Goal: Transaction & Acquisition: Purchase product/service

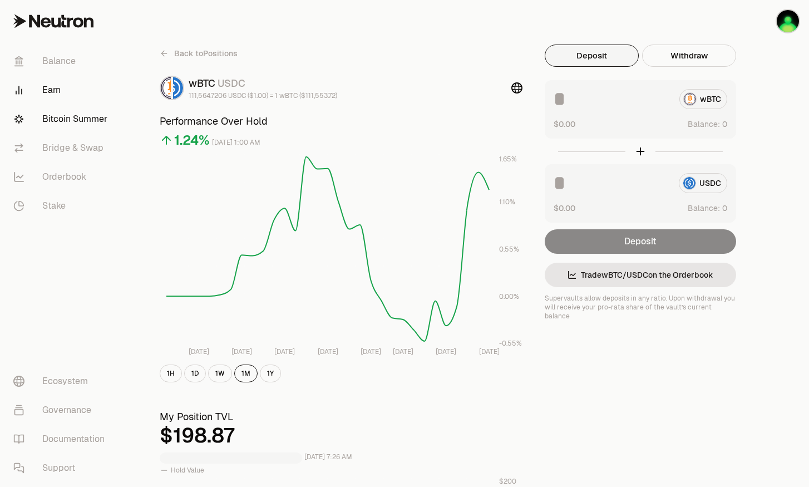
click at [73, 120] on link "Bitcoin Summer" at bounding box center [62, 119] width 116 height 29
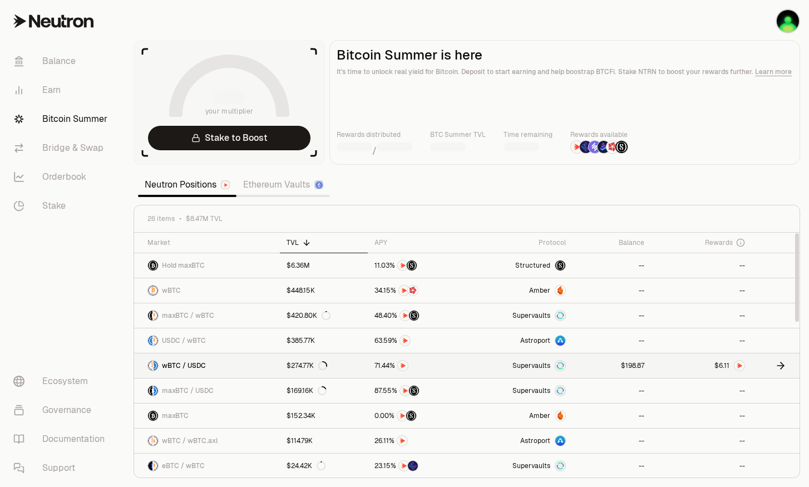
click at [610, 364] on link at bounding box center [612, 365] width 78 height 24
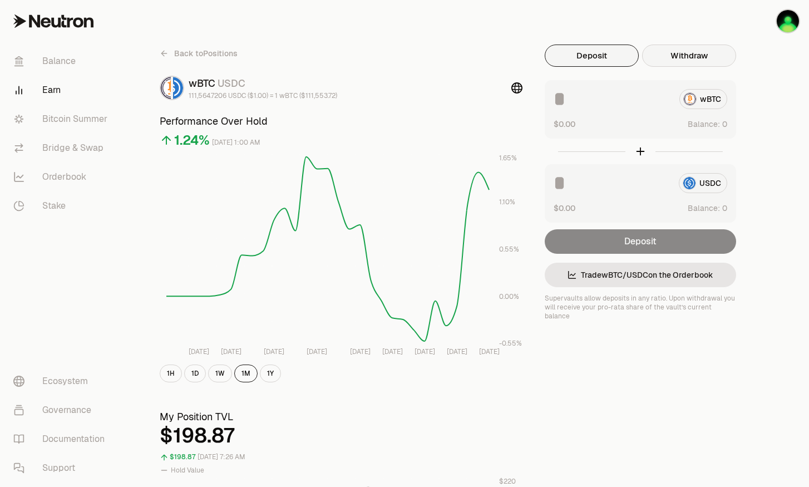
click at [683, 53] on button "Withdraw" at bounding box center [689, 56] width 94 height 22
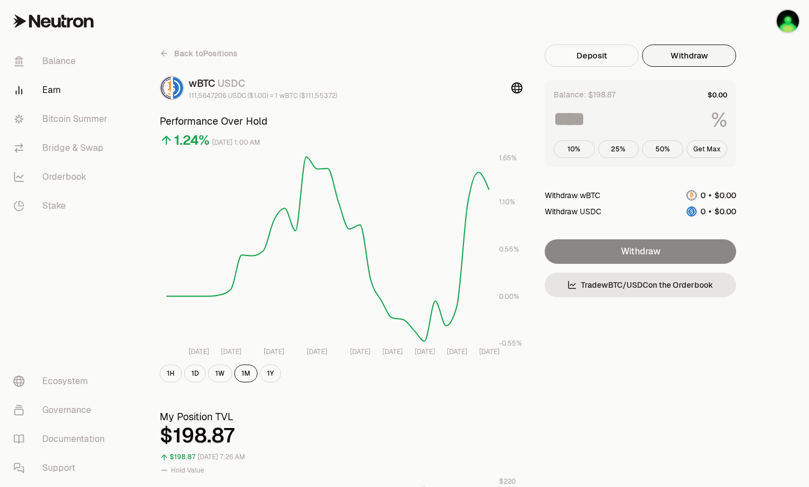
click at [706, 151] on button "Get Max" at bounding box center [707, 149] width 41 height 18
type input "***"
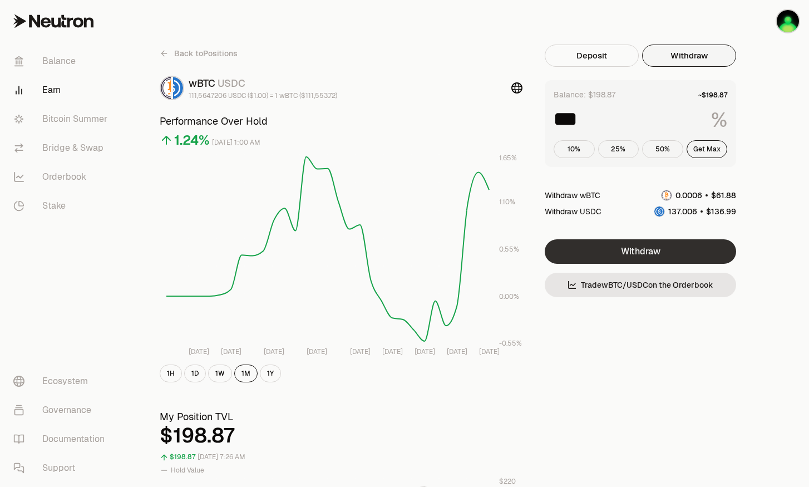
click at [672, 254] on button "Withdraw" at bounding box center [640, 251] width 191 height 24
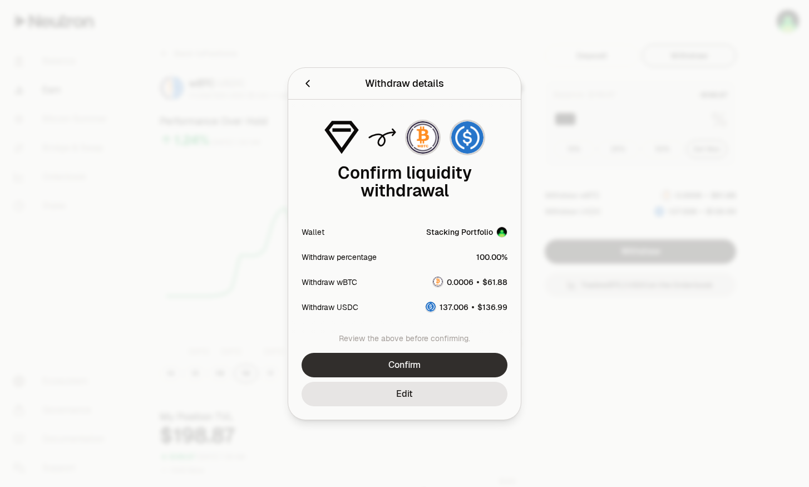
click at [462, 367] on button "Confirm" at bounding box center [405, 365] width 206 height 24
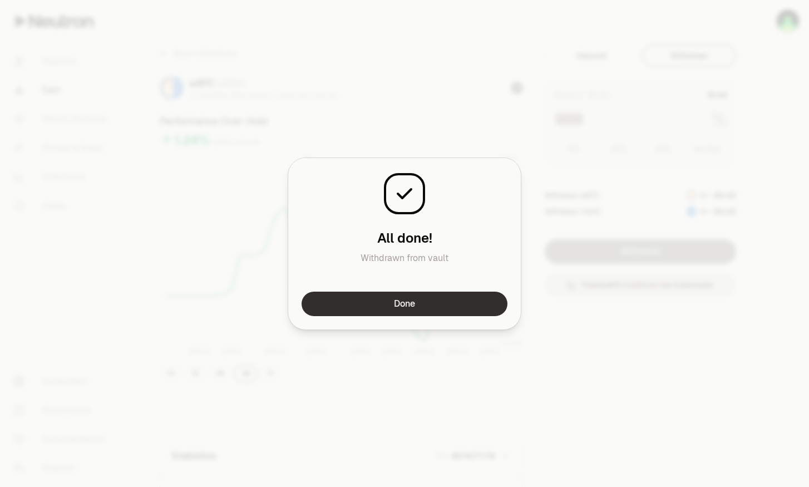
click at [449, 305] on button "Done" at bounding box center [405, 304] width 206 height 24
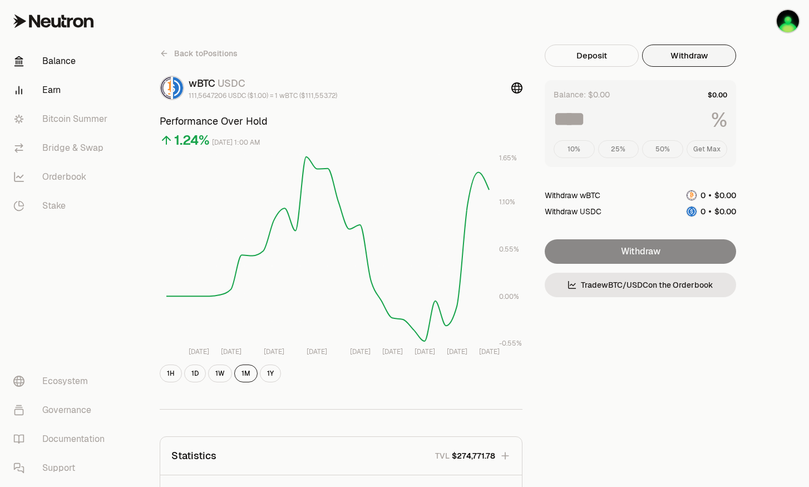
click at [50, 63] on link "Balance" at bounding box center [62, 61] width 116 height 29
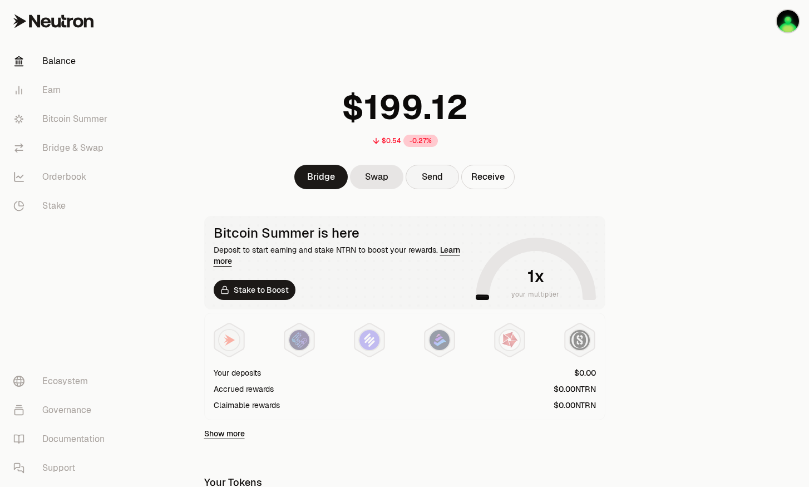
click at [430, 175] on button "Send" at bounding box center [432, 177] width 53 height 24
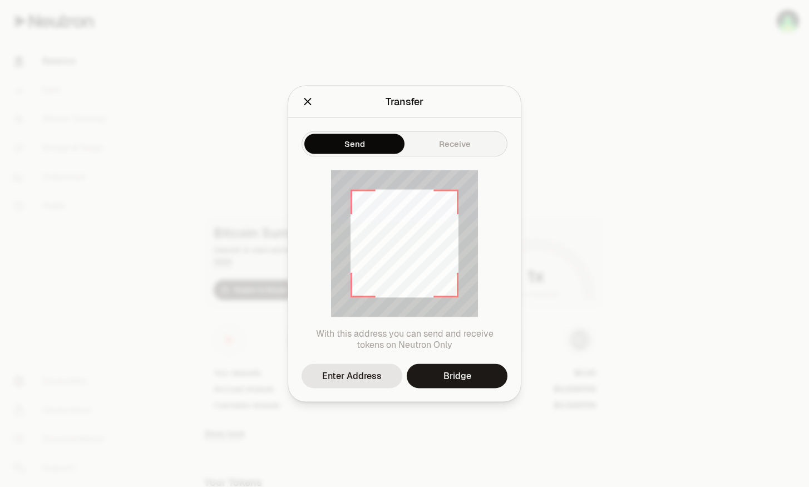
click at [355, 363] on div "With this address you can send and receive tokens on Neutron Only" at bounding box center [404, 259] width 233 height 207
click at [351, 380] on div "Enter Address" at bounding box center [352, 375] width 60 height 13
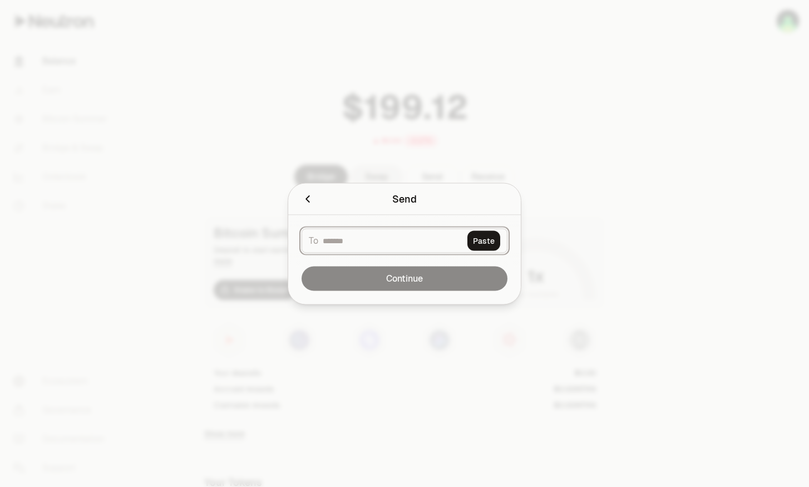
click at [342, 240] on input at bounding box center [393, 240] width 140 height 11
paste input "**********"
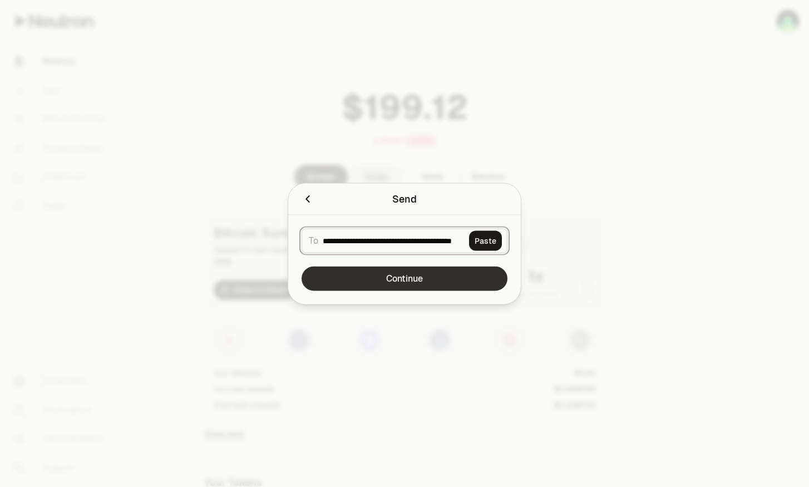
type input "**********"
click at [469, 276] on button "Continue" at bounding box center [405, 278] width 206 height 24
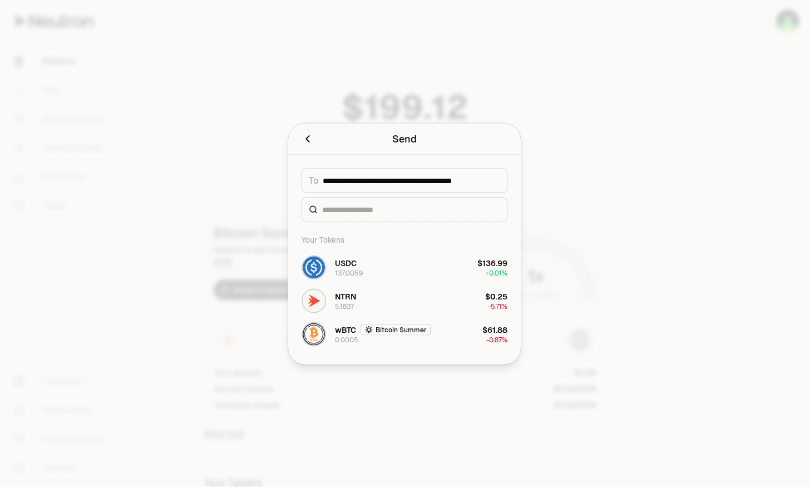
click at [569, 178] on div at bounding box center [404, 243] width 809 height 487
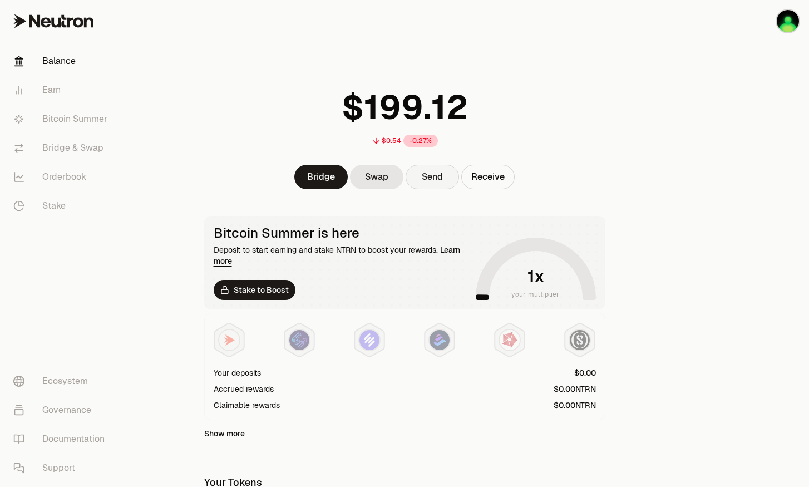
click at [422, 176] on button "Send" at bounding box center [432, 177] width 53 height 24
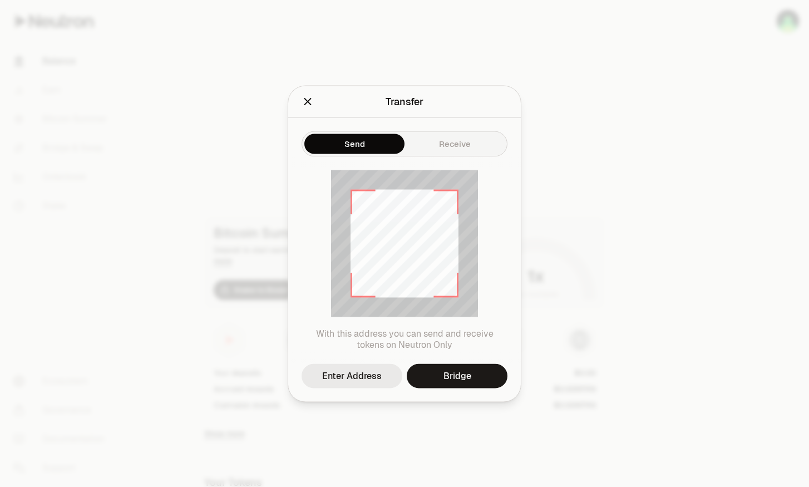
click at [371, 369] on div "Enter Address" at bounding box center [352, 375] width 60 height 13
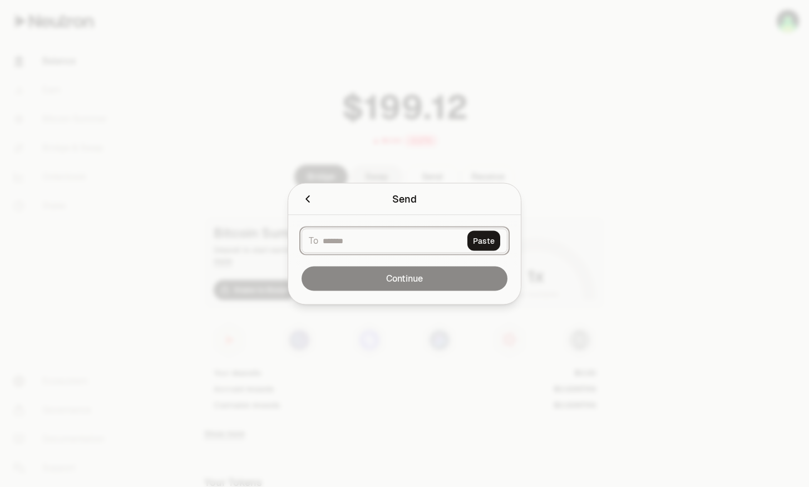
click at [376, 240] on input at bounding box center [393, 240] width 140 height 11
paste input "**********"
type input "**********"
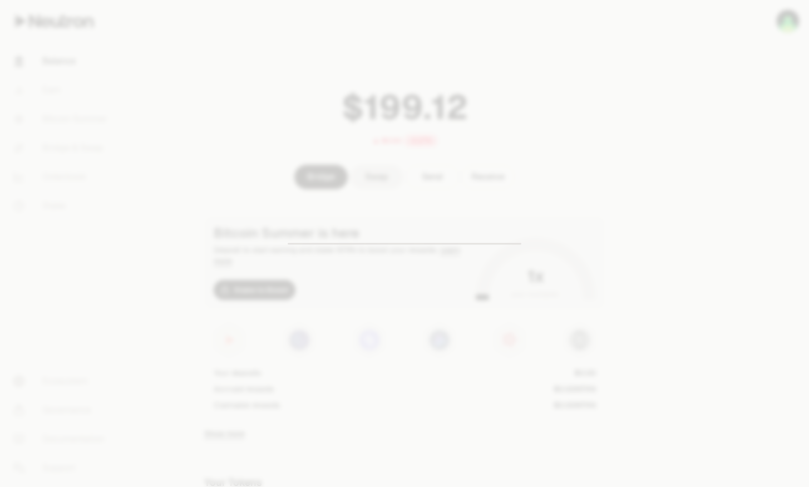
click at [549, 188] on div at bounding box center [404, 243] width 809 height 487
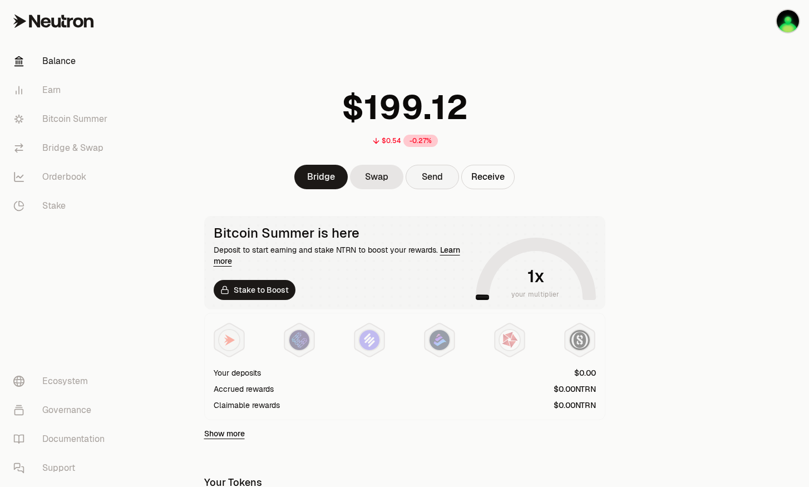
click at [418, 173] on button "Send" at bounding box center [432, 177] width 53 height 24
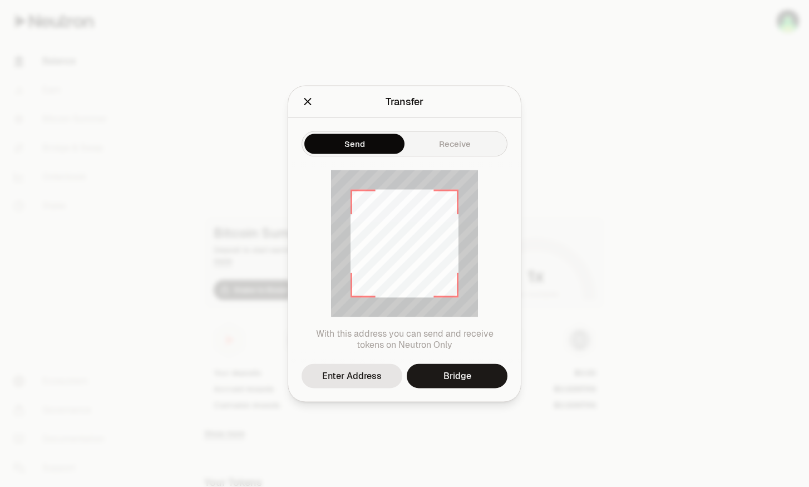
click at [572, 213] on div at bounding box center [404, 243] width 809 height 487
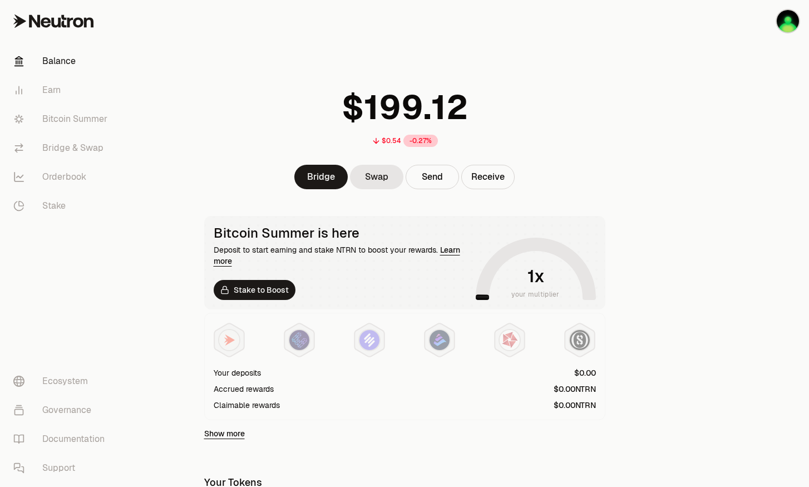
click at [370, 196] on div "$0.54 -0.27% Bridge Swap Send Receive Bitcoin Summer is here Deposit to start e…" at bounding box center [405, 373] width 428 height 746
click at [383, 178] on link "Swap" at bounding box center [376, 177] width 53 height 24
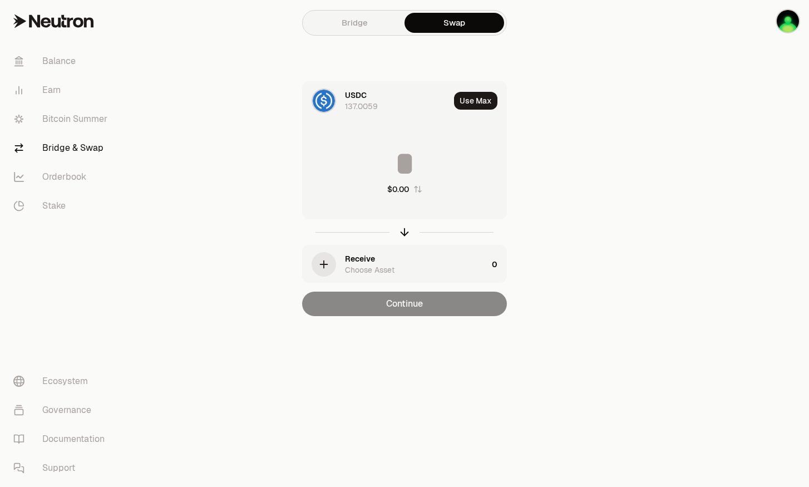
click at [480, 99] on button "Use Max" at bounding box center [475, 101] width 43 height 18
type input "**********"
click at [439, 259] on div "Receive Choose Asset" at bounding box center [416, 264] width 142 height 22
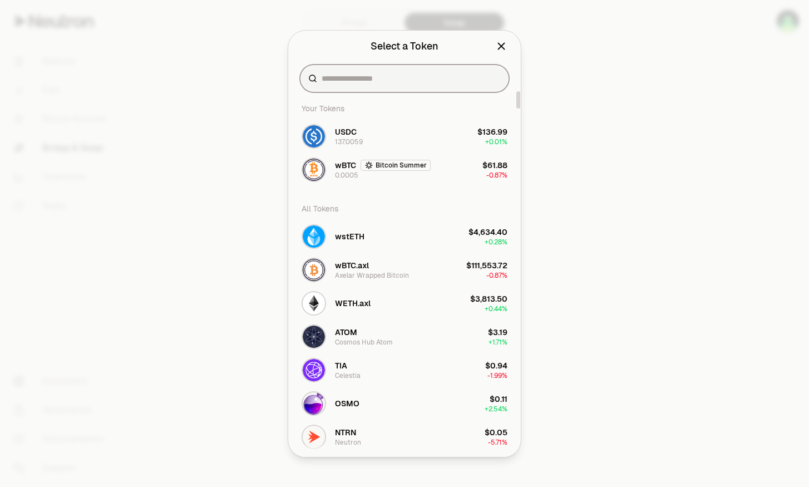
click at [357, 76] on input at bounding box center [411, 78] width 179 height 11
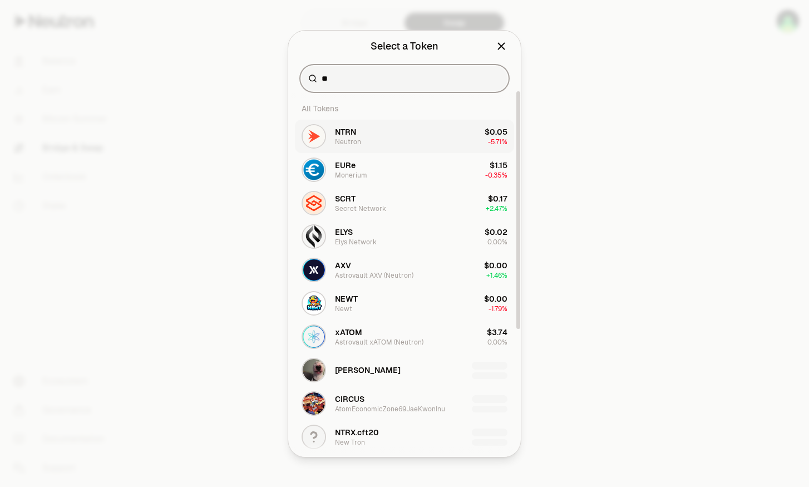
type input "**"
click at [366, 139] on button "NTRN Neutron $0.05 -5.71%" at bounding box center [404, 136] width 219 height 33
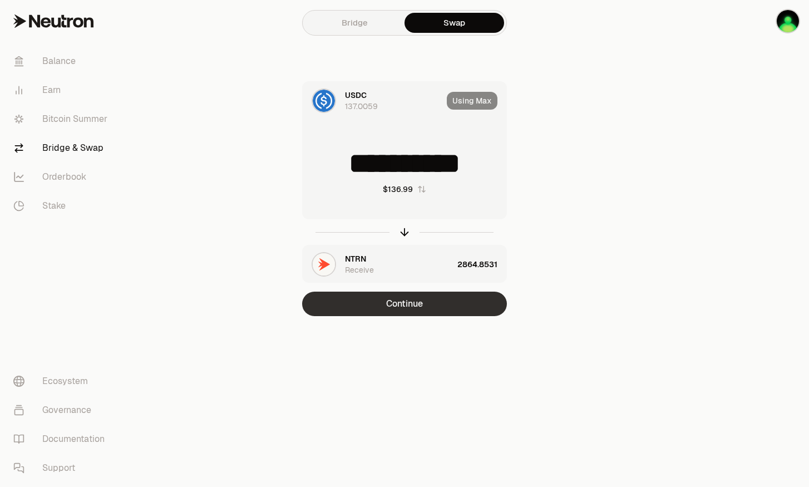
click at [451, 298] on button "Continue" at bounding box center [404, 304] width 205 height 24
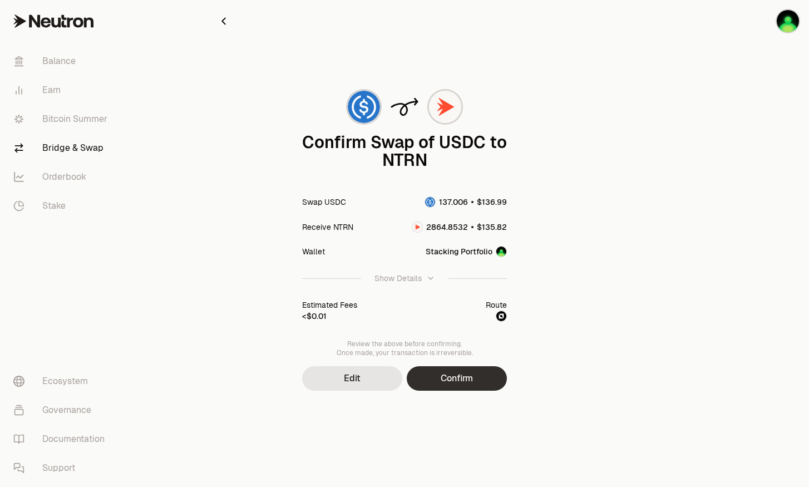
click at [445, 381] on button "Confirm" at bounding box center [457, 378] width 100 height 24
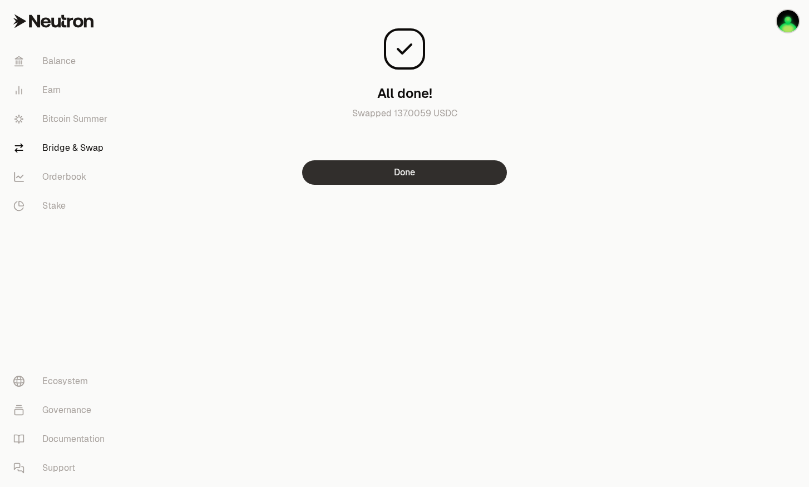
click at [454, 174] on button "Done" at bounding box center [404, 172] width 205 height 24
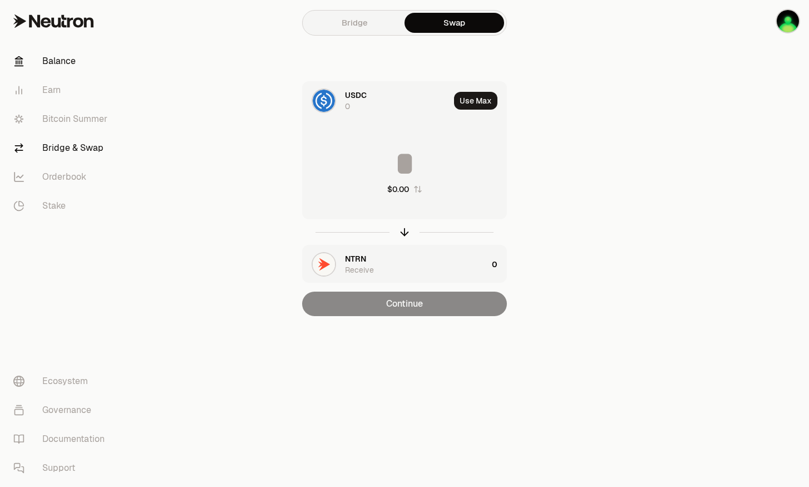
click at [63, 58] on link "Balance" at bounding box center [62, 61] width 116 height 29
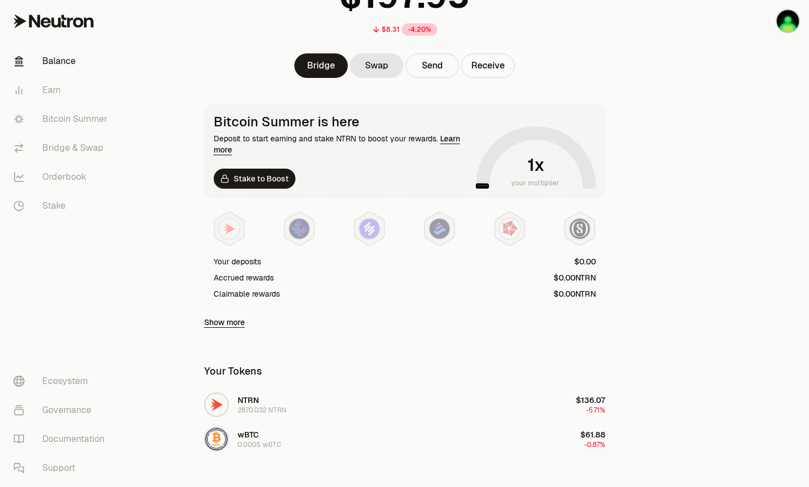
scroll to position [148, 0]
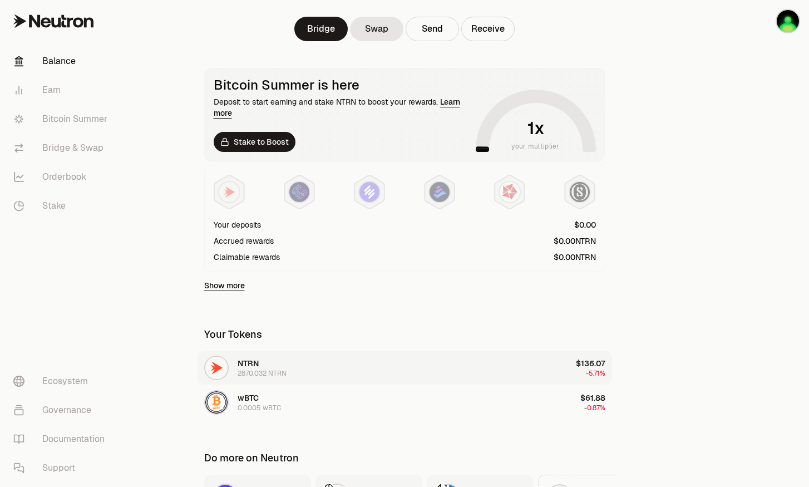
click at [559, 369] on button "NTRN 2870.032 NTRN $136.07 -5.71%" at bounding box center [405, 367] width 415 height 33
click at [413, 370] on button "NTRN 2870.032 NTRN $136.07 -5.71%" at bounding box center [405, 367] width 415 height 33
click at [230, 358] on div "NTRN 2870.032 NTRN" at bounding box center [245, 368] width 82 height 24
click at [436, 36] on button "Send" at bounding box center [432, 29] width 53 height 24
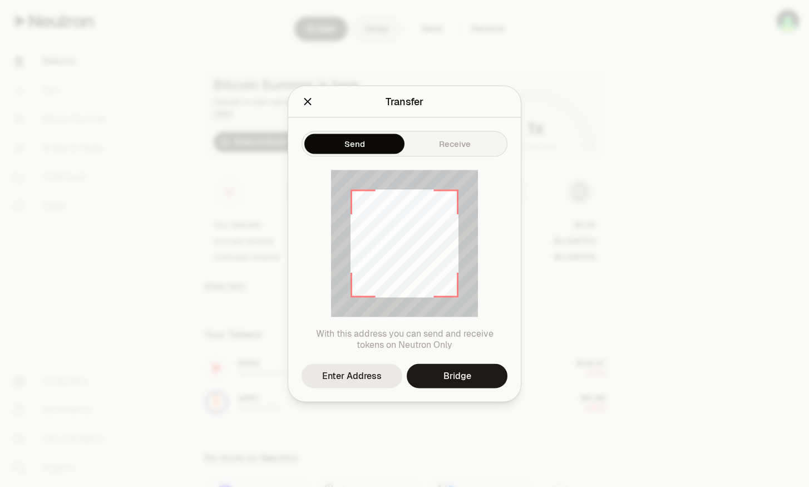
click at [344, 374] on div "Enter Address" at bounding box center [352, 375] width 60 height 13
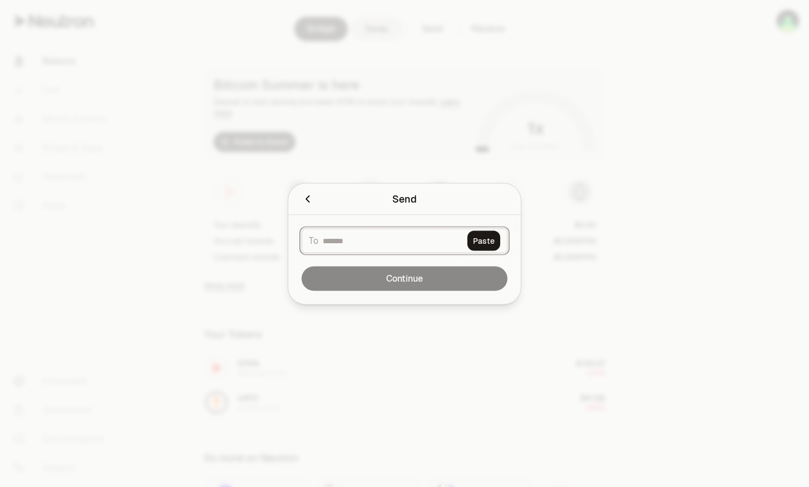
click at [350, 239] on input at bounding box center [393, 240] width 140 height 11
paste input "**********"
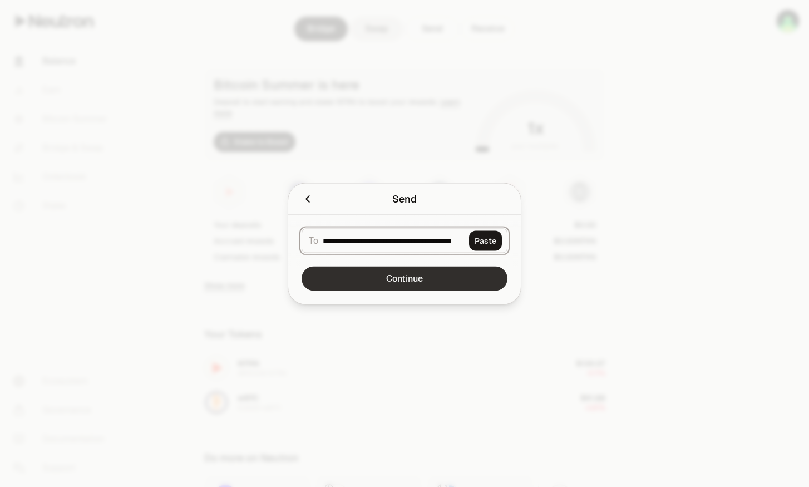
type input "**********"
click at [445, 275] on button "Continue" at bounding box center [405, 278] width 206 height 24
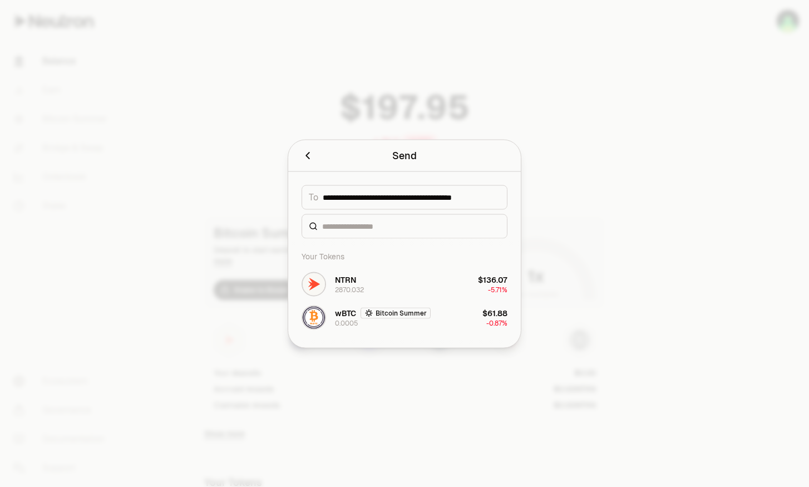
click at [444, 275] on button "NTRN 2870.032 $136.07 -5.71%" at bounding box center [404, 283] width 219 height 33
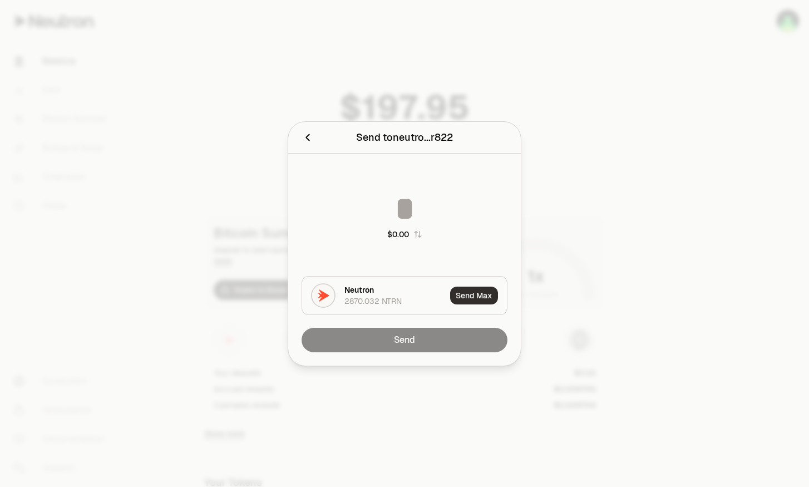
click at [462, 297] on button "Send Max" at bounding box center [474, 296] width 48 height 18
type input "**********"
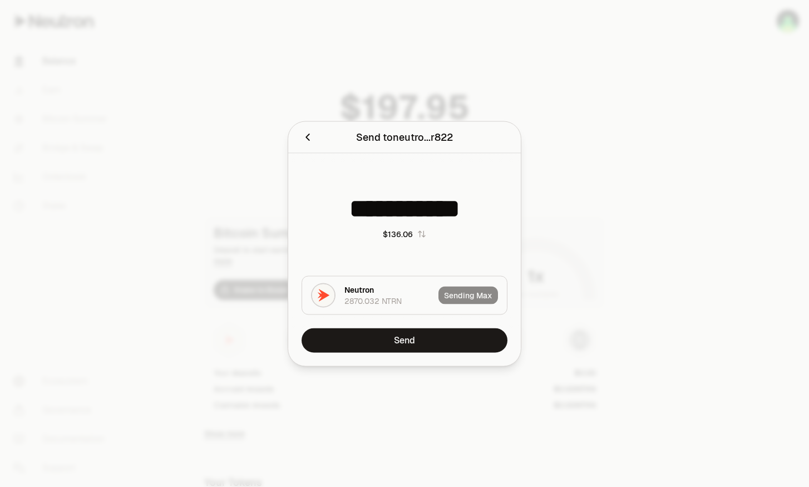
click at [308, 131] on icon "Close" at bounding box center [308, 137] width 12 height 12
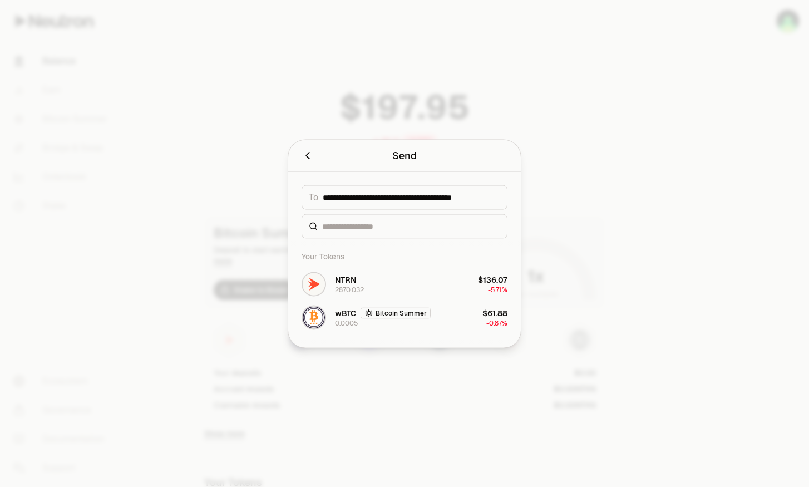
click at [311, 138] on div at bounding box center [404, 243] width 809 height 487
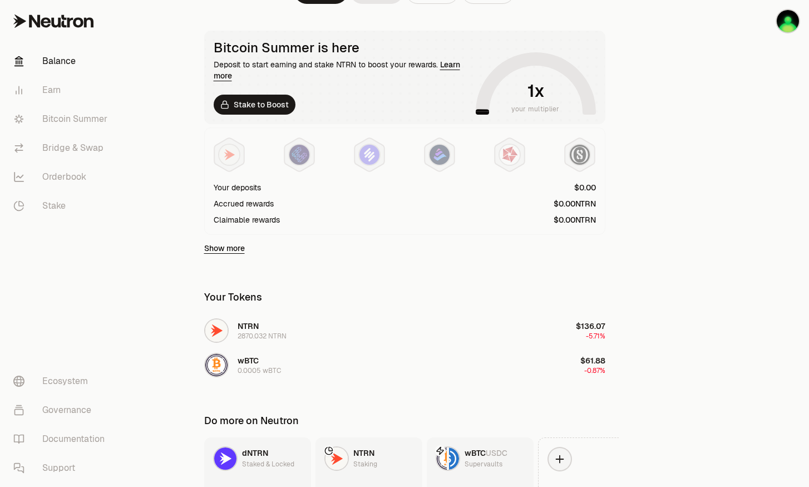
scroll to position [223, 0]
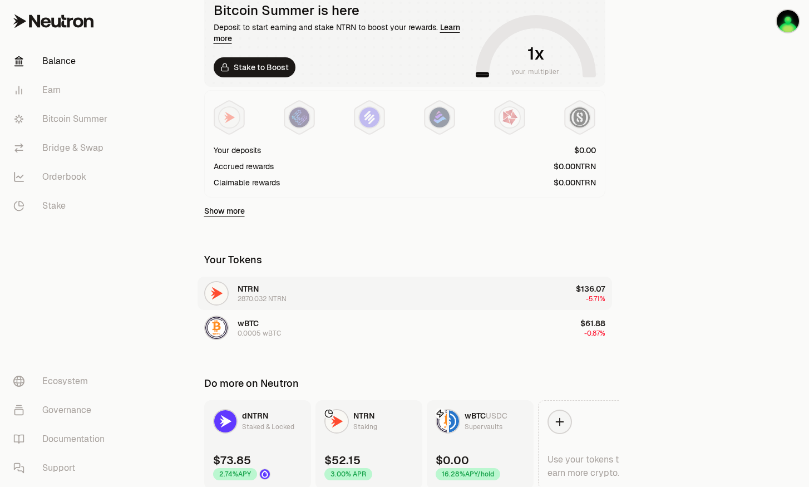
click at [291, 286] on button "NTRN 2870.032 NTRN $136.07 -5.71%" at bounding box center [405, 293] width 415 height 33
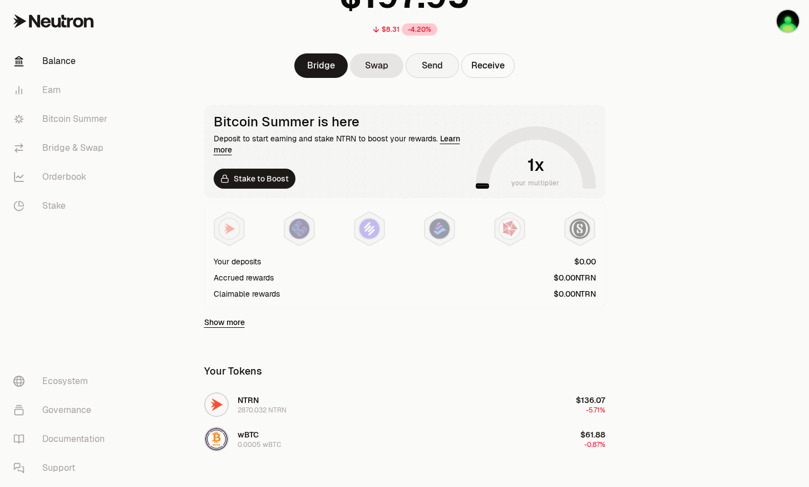
click at [425, 66] on button "Send" at bounding box center [432, 65] width 53 height 24
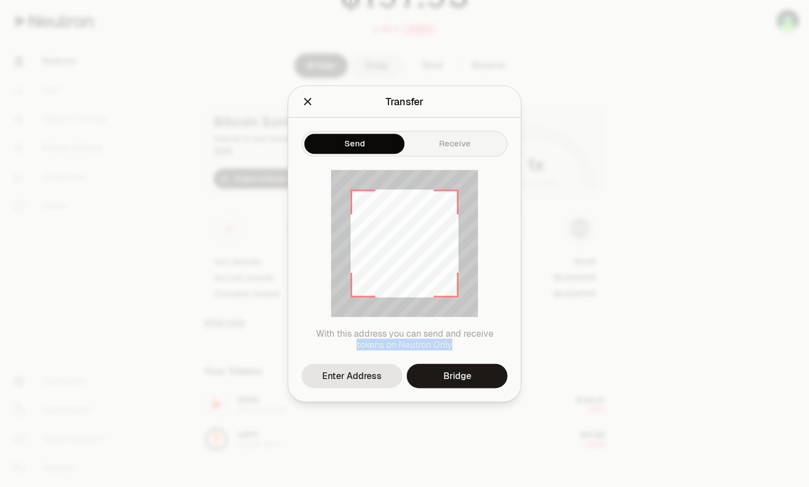
drag, startPoint x: 494, startPoint y: 332, endPoint x: 471, endPoint y: 350, distance: 28.9
click at [471, 350] on p "With this address you can send and receive tokens on Neutron Only" at bounding box center [405, 339] width 206 height 22
click at [379, 259] on icon at bounding box center [404, 243] width 147 height 147
drag, startPoint x: 363, startPoint y: 157, endPoint x: 340, endPoint y: 375, distance: 219.4
click at [337, 347] on div "With this address you can send and receive tokens on Neutron Only" at bounding box center [404, 259] width 233 height 207
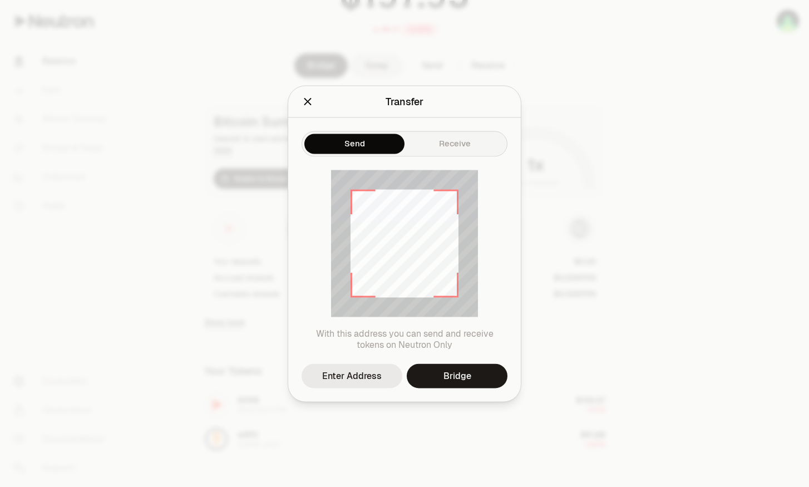
click at [344, 381] on div "Enter Address" at bounding box center [352, 375] width 60 height 13
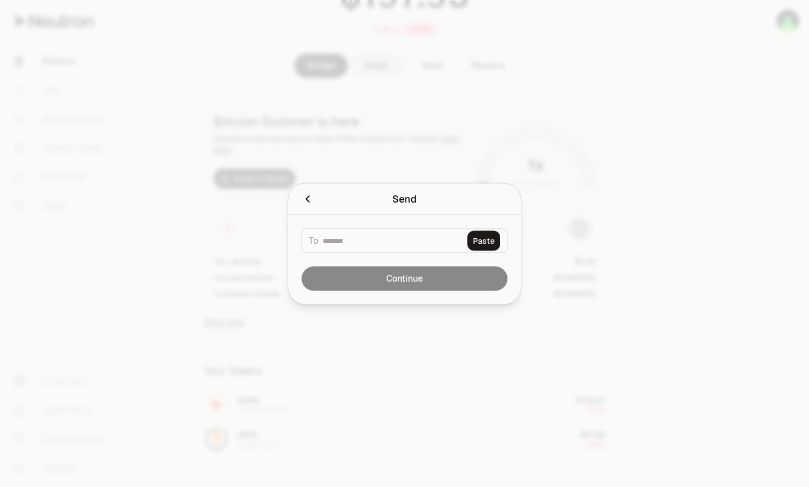
drag, startPoint x: 369, startPoint y: 247, endPoint x: 373, endPoint y: 234, distance: 13.9
click at [370, 247] on div "To Paste" at bounding box center [405, 240] width 206 height 24
click at [373, 232] on div "To Paste" at bounding box center [405, 240] width 206 height 24
drag, startPoint x: 373, startPoint y: 232, endPoint x: 331, endPoint y: 247, distance: 44.9
click at [331, 247] on div "To Paste" at bounding box center [405, 240] width 206 height 24
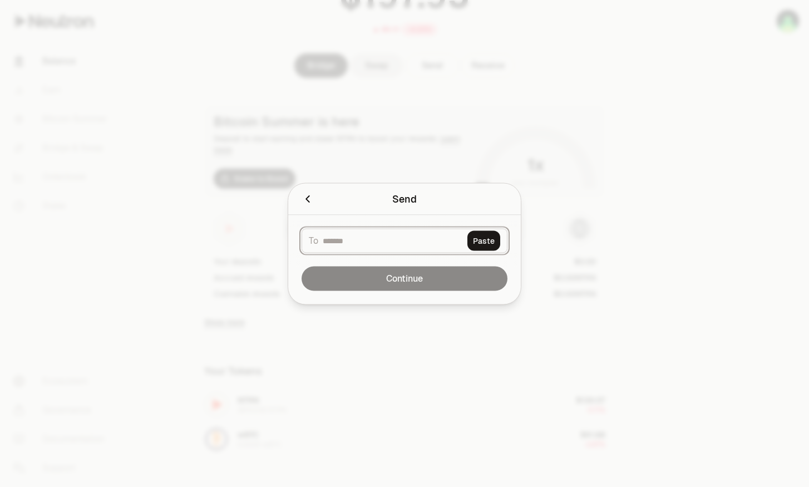
drag, startPoint x: 328, startPoint y: 244, endPoint x: 332, endPoint y: 237, distance: 8.0
click at [328, 243] on input at bounding box center [393, 240] width 140 height 11
paste input "**********"
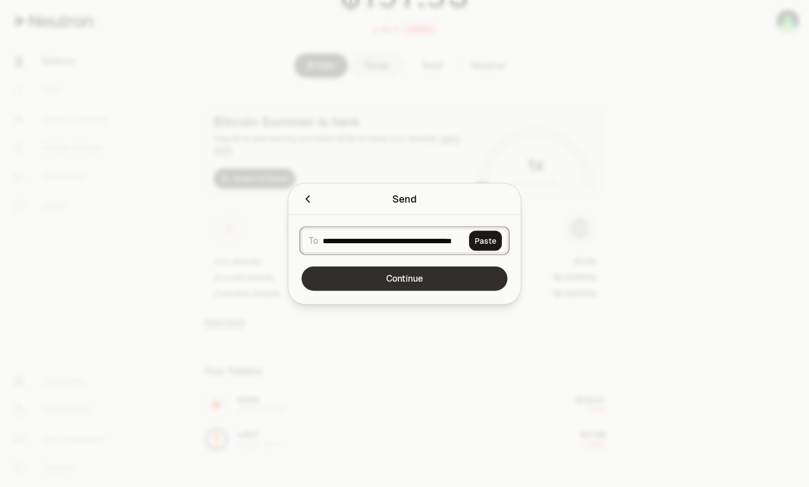
type input "**********"
click at [455, 286] on button "Continue" at bounding box center [405, 278] width 206 height 24
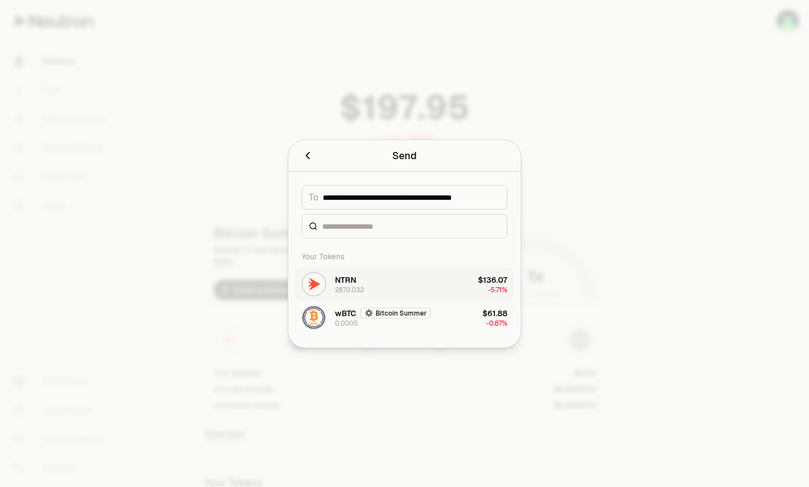
click at [454, 286] on button "NTRN 2870.032 $136.07 -5.71%" at bounding box center [404, 283] width 219 height 33
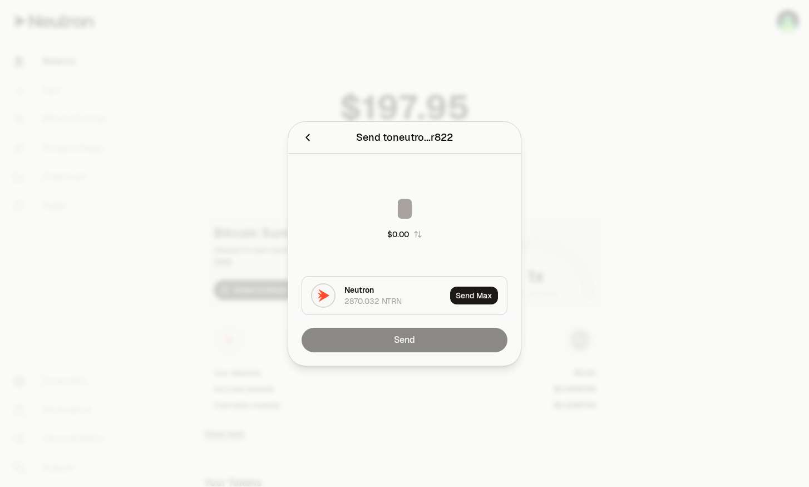
click at [462, 292] on button "Send Max" at bounding box center [474, 296] width 48 height 18
type input "**********"
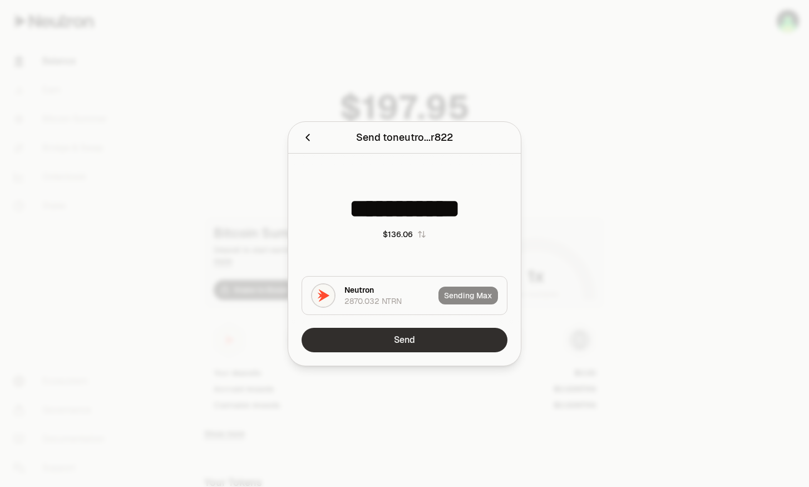
click at [421, 343] on button "Send" at bounding box center [405, 340] width 206 height 24
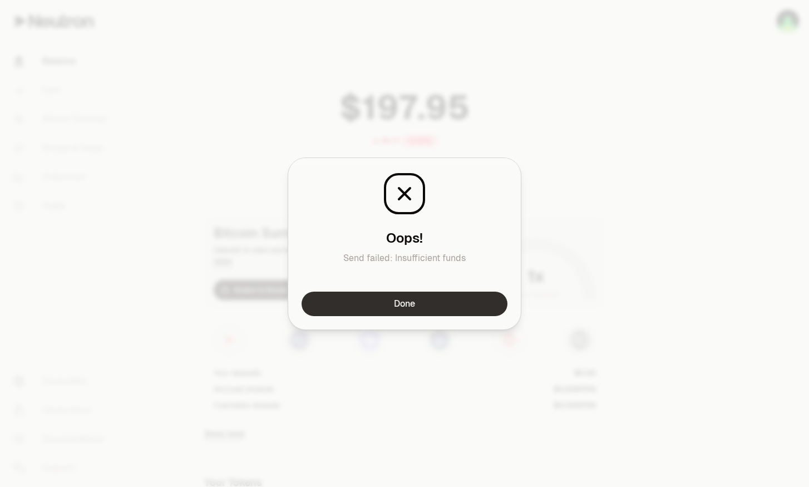
click at [449, 293] on button "Done" at bounding box center [405, 304] width 206 height 24
